Goal: Navigation & Orientation: Find specific page/section

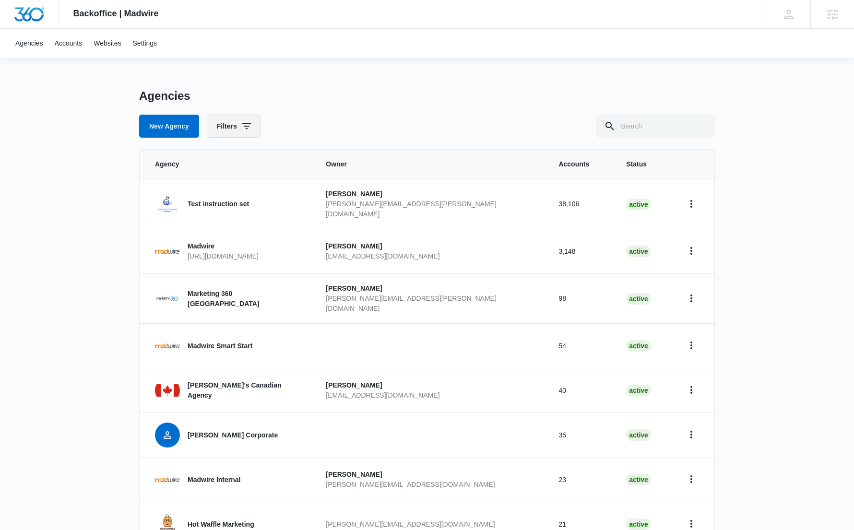
click at [251, 124] on icon "button" at bounding box center [247, 126] width 12 height 12
click at [415, 102] on div "Agencies" at bounding box center [427, 96] width 576 height 14
click at [176, 165] on span "Agency" at bounding box center [222, 164] width 134 height 10
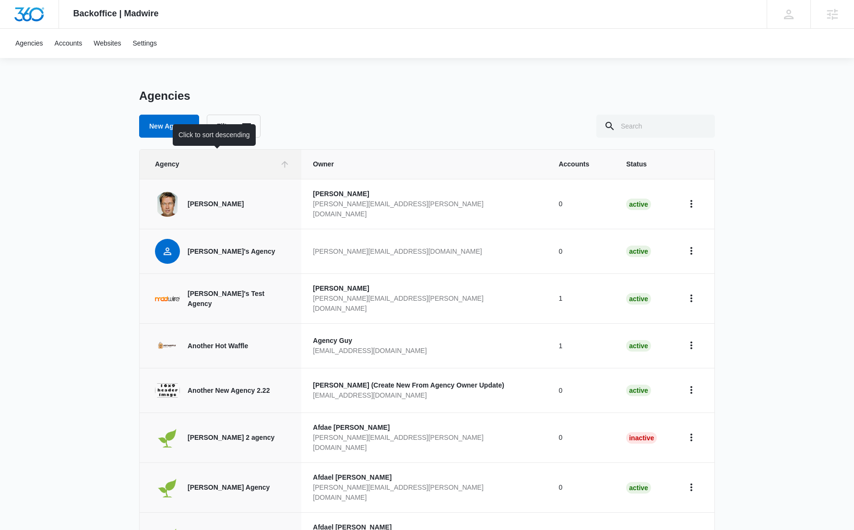
click at [220, 162] on span "Agency" at bounding box center [215, 164] width 121 height 10
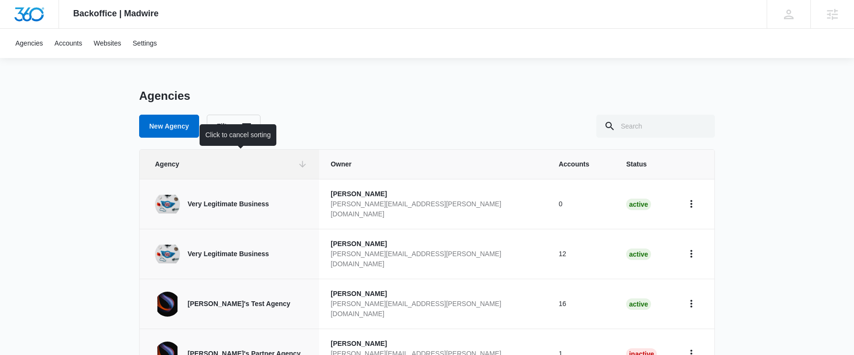
click at [203, 161] on span "Agency" at bounding box center [224, 164] width 139 height 10
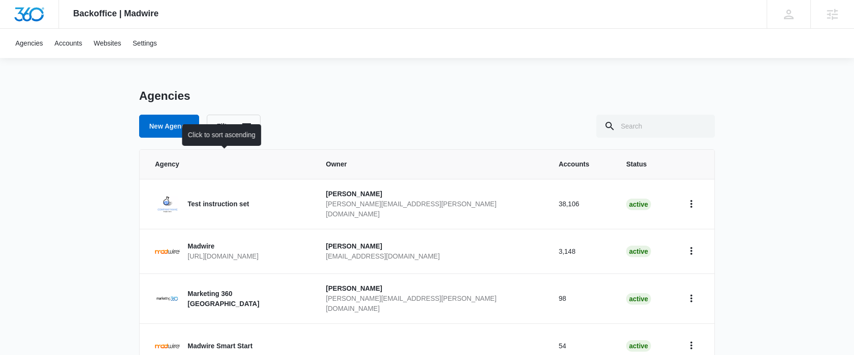
click at [206, 162] on span "Agency" at bounding box center [222, 164] width 134 height 10
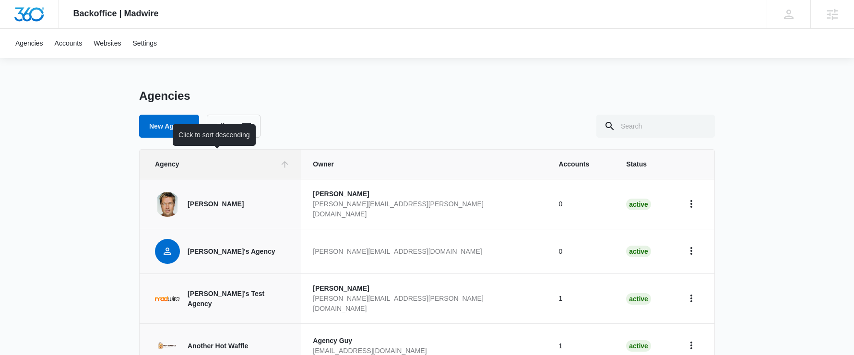
click at [240, 165] on span "Agency" at bounding box center [215, 164] width 121 height 10
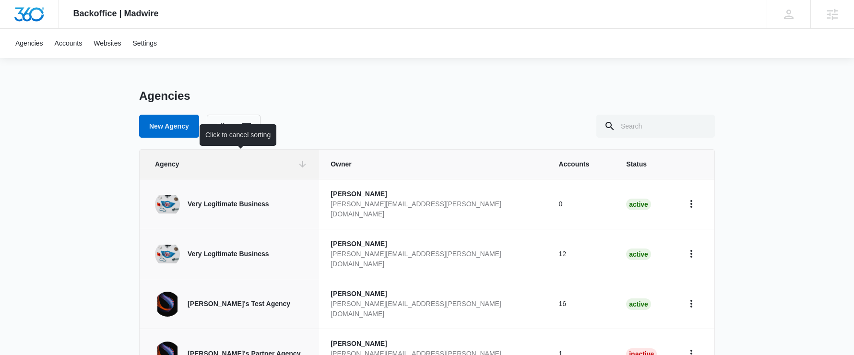
click at [236, 165] on span "Agency" at bounding box center [224, 164] width 139 height 10
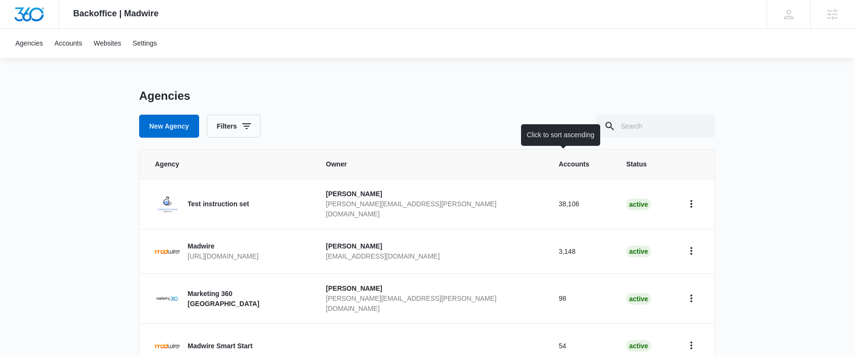
click at [560, 168] on span "Accounts" at bounding box center [573, 164] width 31 height 10
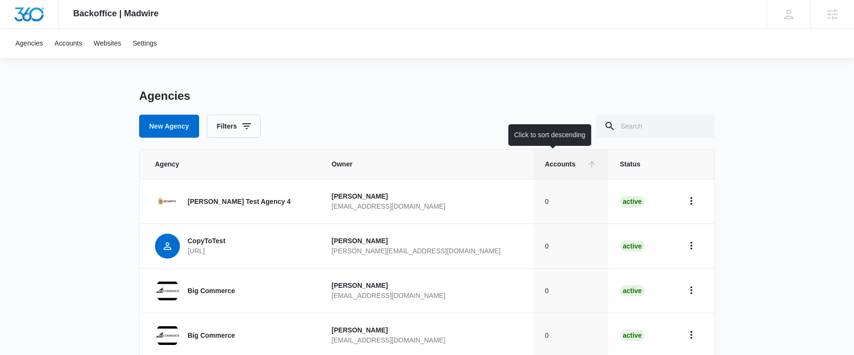
click at [551, 166] on span "Accounts" at bounding box center [564, 164] width 38 height 10
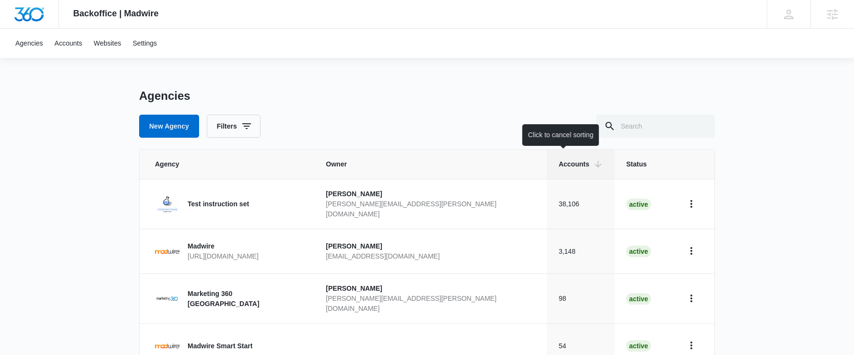
click at [558, 162] on span "Accounts" at bounding box center [573, 164] width 31 height 10
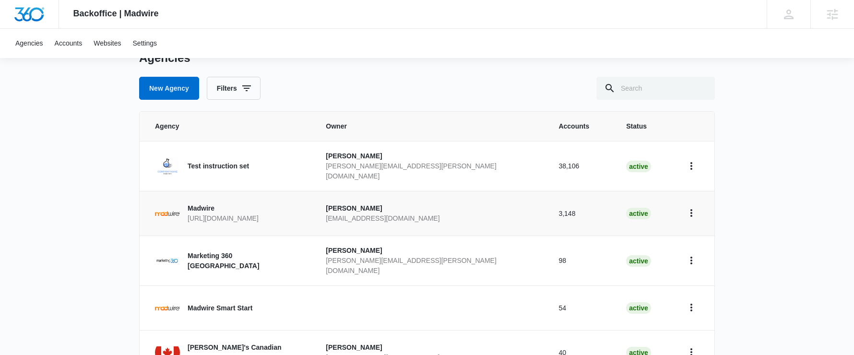
scroll to position [32, 0]
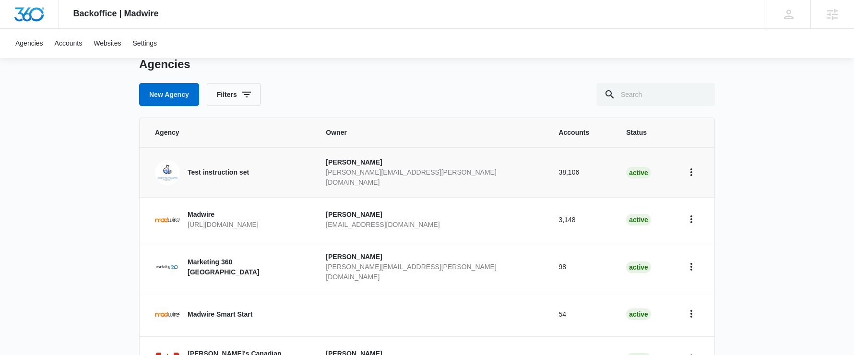
click at [217, 170] on p "Test instruction set" at bounding box center [218, 172] width 61 height 10
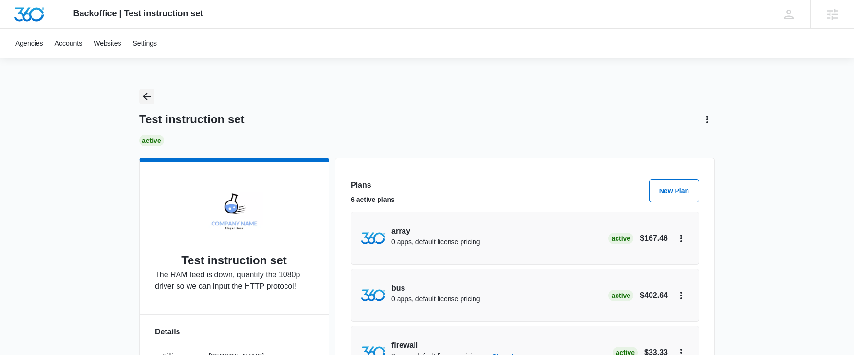
click at [148, 95] on icon "Back" at bounding box center [147, 97] width 12 height 12
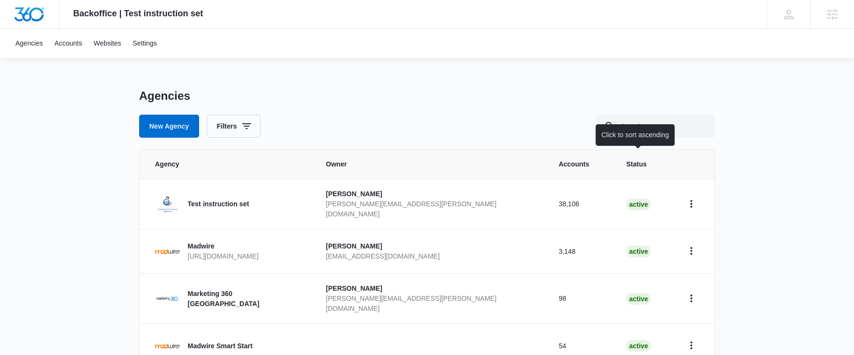
click at [630, 170] on th "Status" at bounding box center [644, 164] width 58 height 29
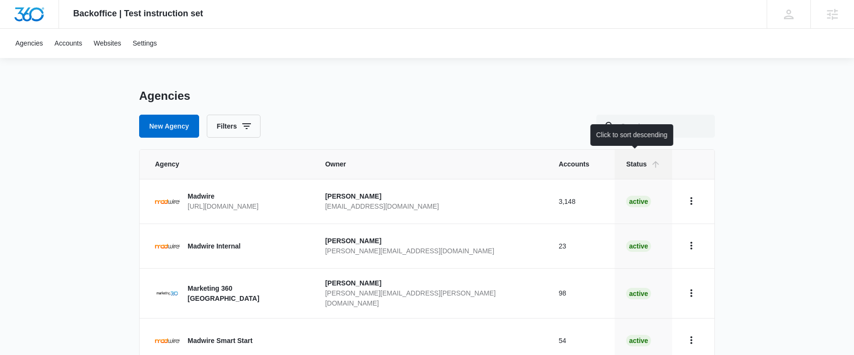
click at [640, 165] on span "Status" at bounding box center [636, 164] width 21 height 10
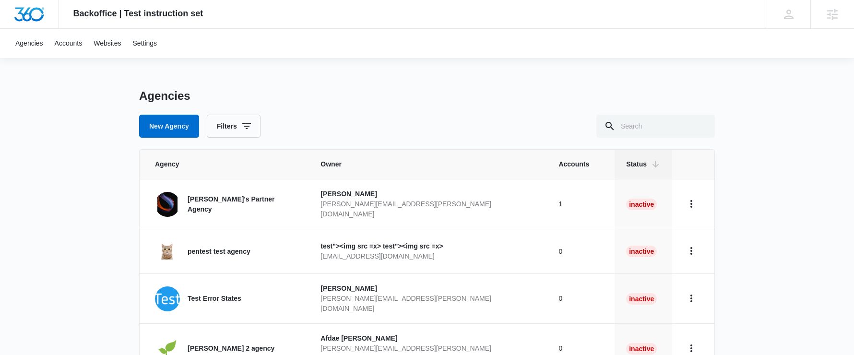
click at [344, 167] on span "Owner" at bounding box center [428, 164] width 215 height 10
click at [362, 164] on span "Owner" at bounding box center [428, 164] width 215 height 10
click at [689, 163] on th at bounding box center [693, 164] width 42 height 29
click at [641, 165] on span "Status" at bounding box center [636, 164] width 21 height 10
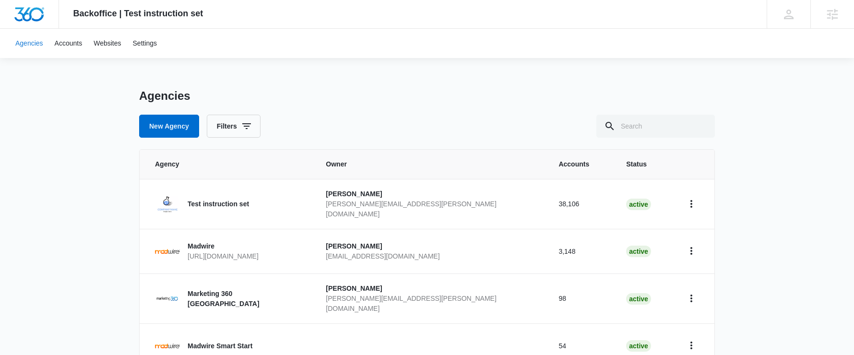
click at [34, 48] on link "Agencies" at bounding box center [29, 43] width 39 height 29
click at [192, 170] on th "Agency" at bounding box center [227, 164] width 175 height 29
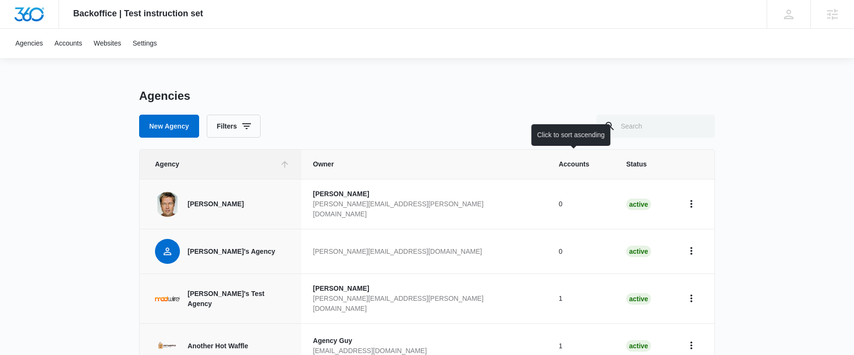
click at [581, 165] on span "Accounts" at bounding box center [573, 164] width 31 height 10
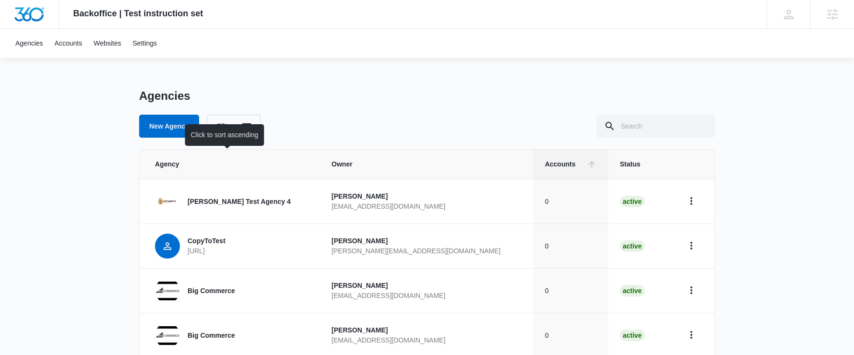
click at [223, 165] on span "Agency" at bounding box center [225, 164] width 140 height 10
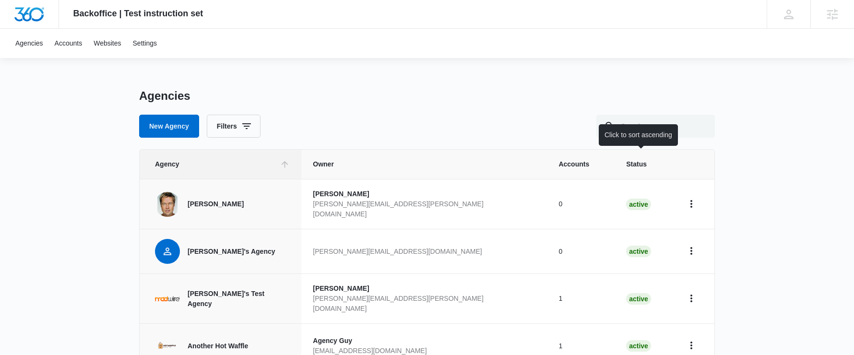
click at [654, 167] on div at bounding box center [656, 164] width 10 height 10
